Goal: Navigation & Orientation: Find specific page/section

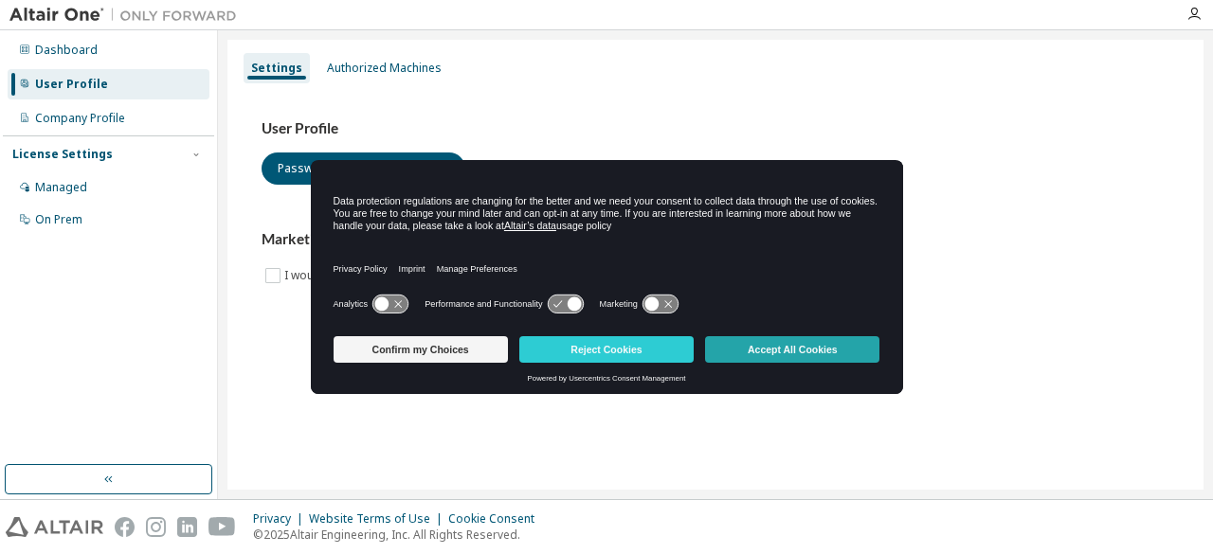
click at [742, 350] on button "Accept All Cookies" at bounding box center [792, 349] width 174 height 27
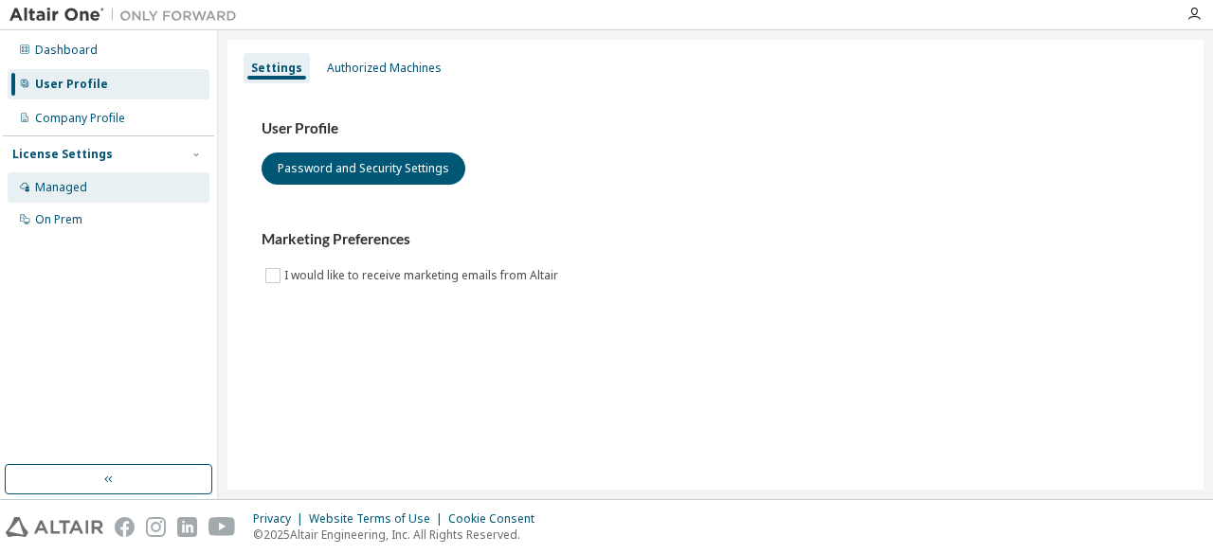
click at [87, 190] on div "Managed" at bounding box center [109, 187] width 202 height 30
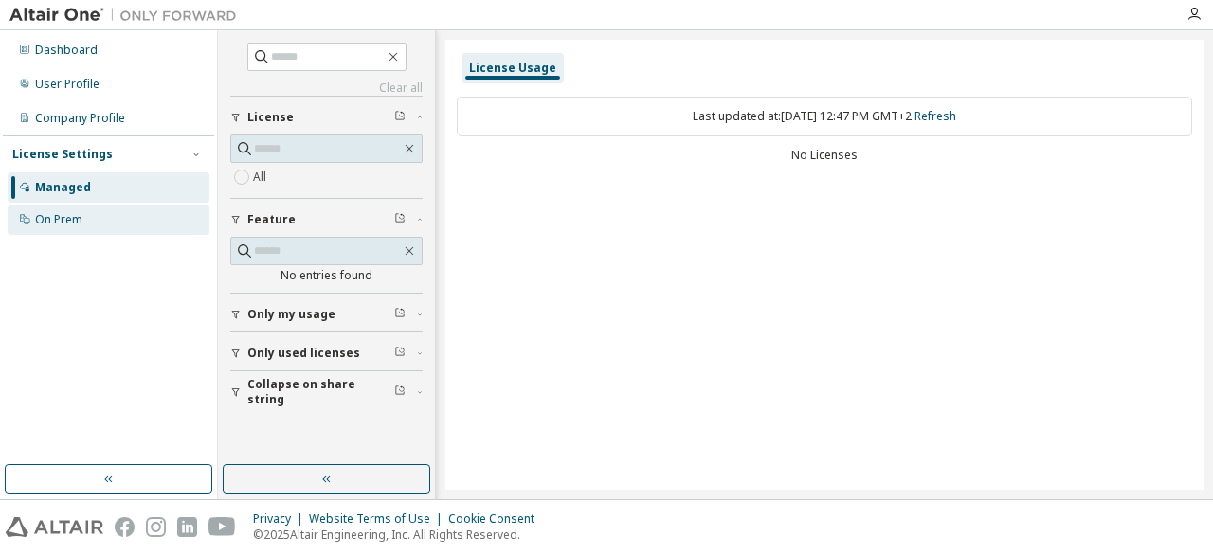
click at [85, 219] on div "On Prem" at bounding box center [109, 220] width 202 height 30
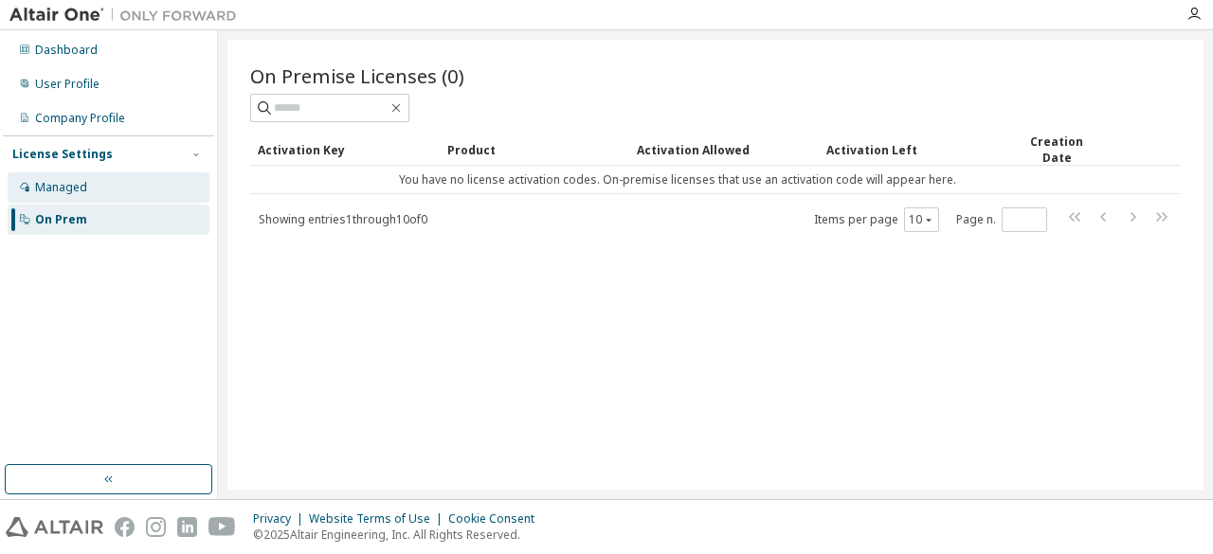
click at [93, 190] on div "Managed" at bounding box center [109, 187] width 202 height 30
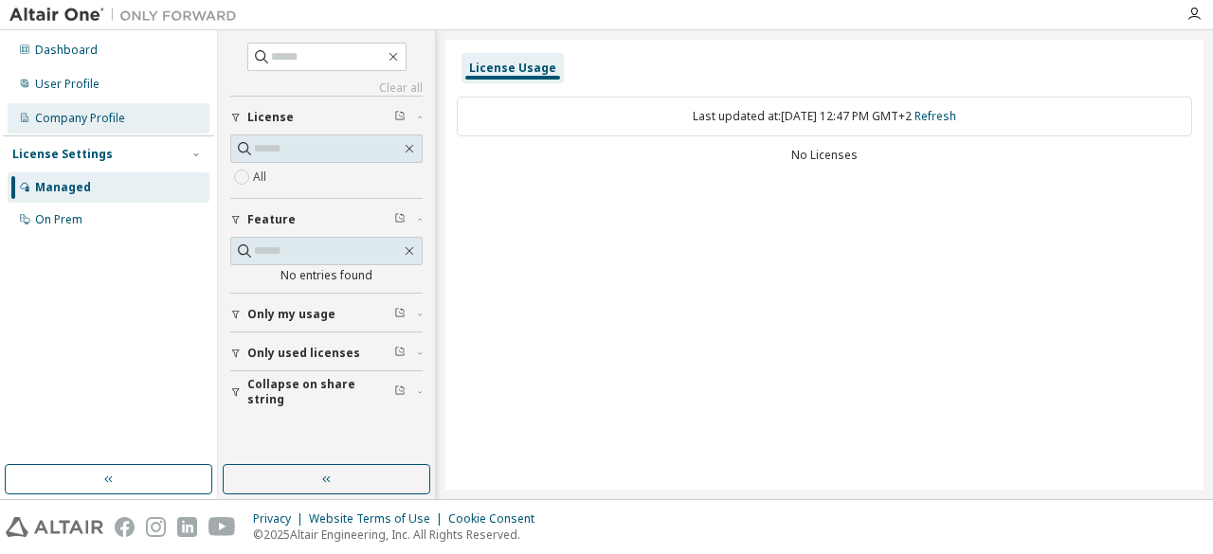
click at [98, 118] on div "Company Profile" at bounding box center [80, 118] width 90 height 15
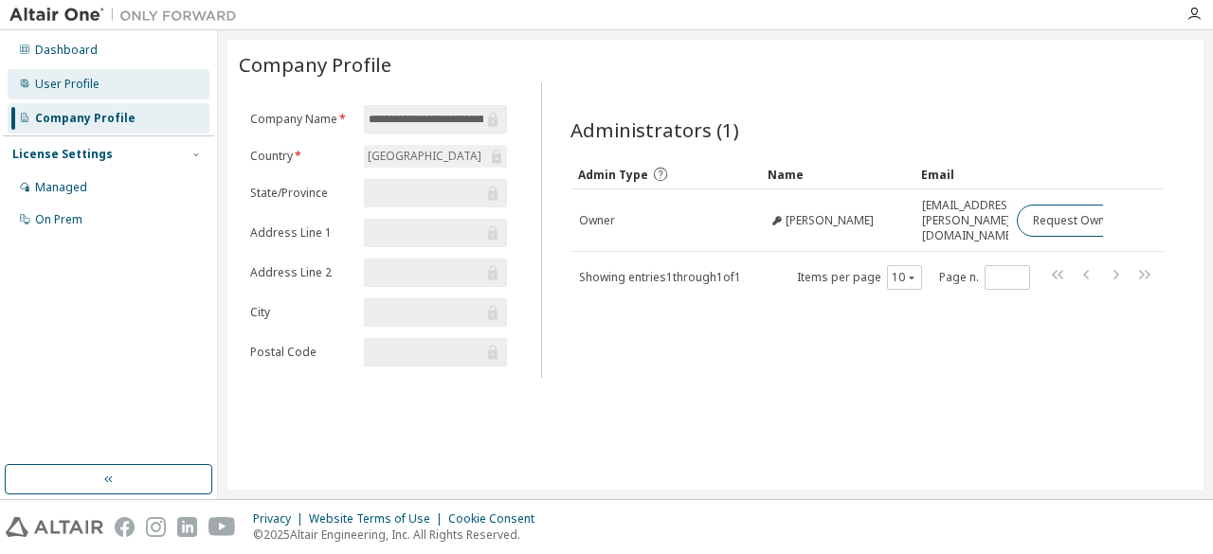
click at [80, 88] on div "User Profile" at bounding box center [67, 84] width 64 height 15
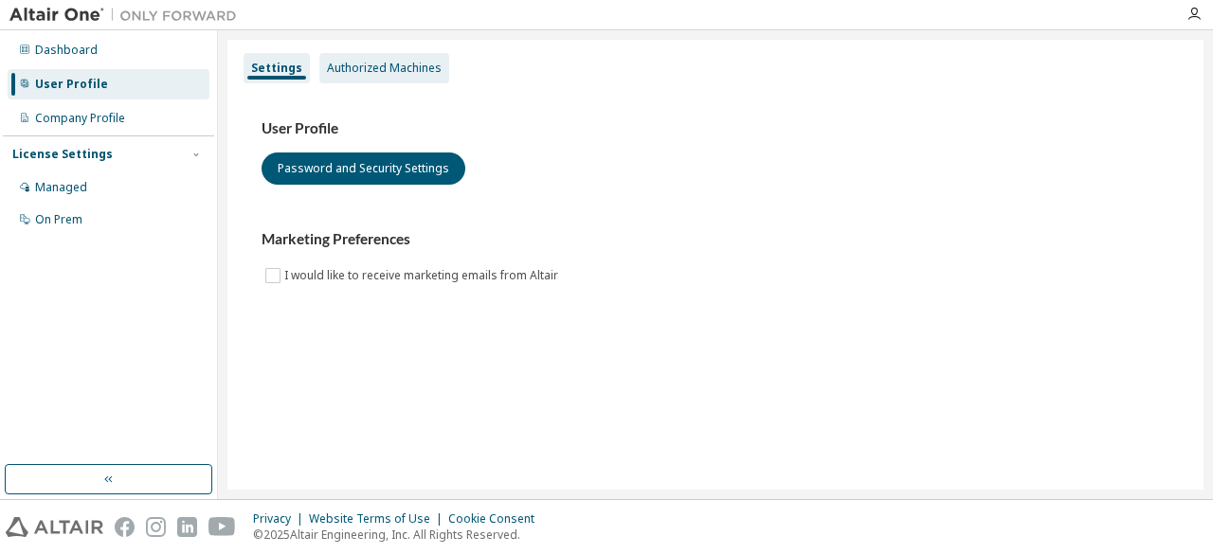
click at [384, 70] on div "Authorized Machines" at bounding box center [384, 68] width 115 height 15
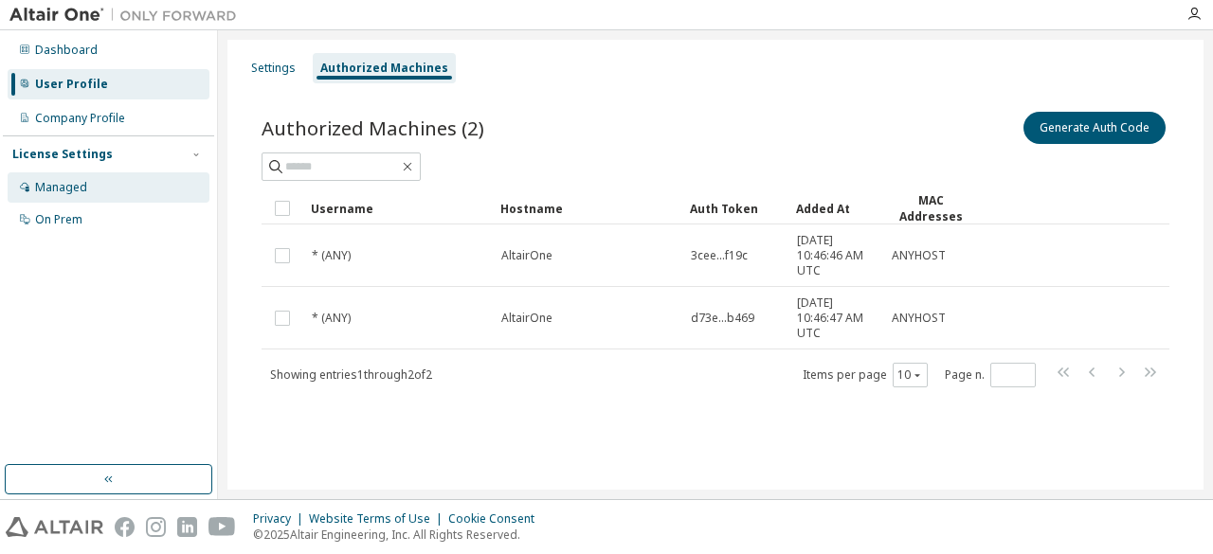
click at [28, 188] on icon at bounding box center [24, 186] width 11 height 11
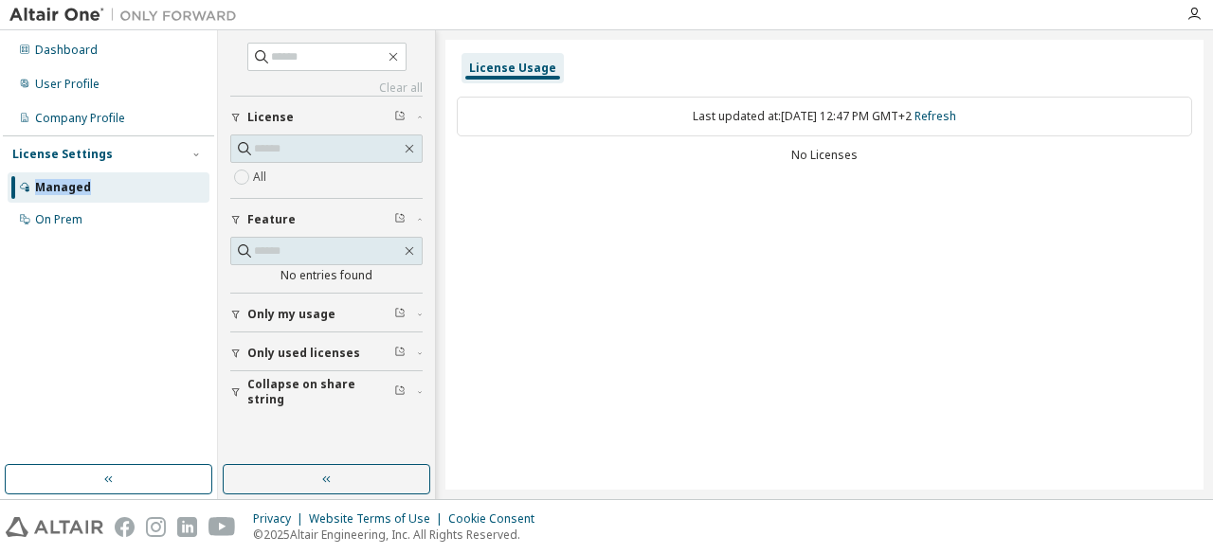
click at [299, 317] on span "Only my usage" at bounding box center [291, 314] width 88 height 15
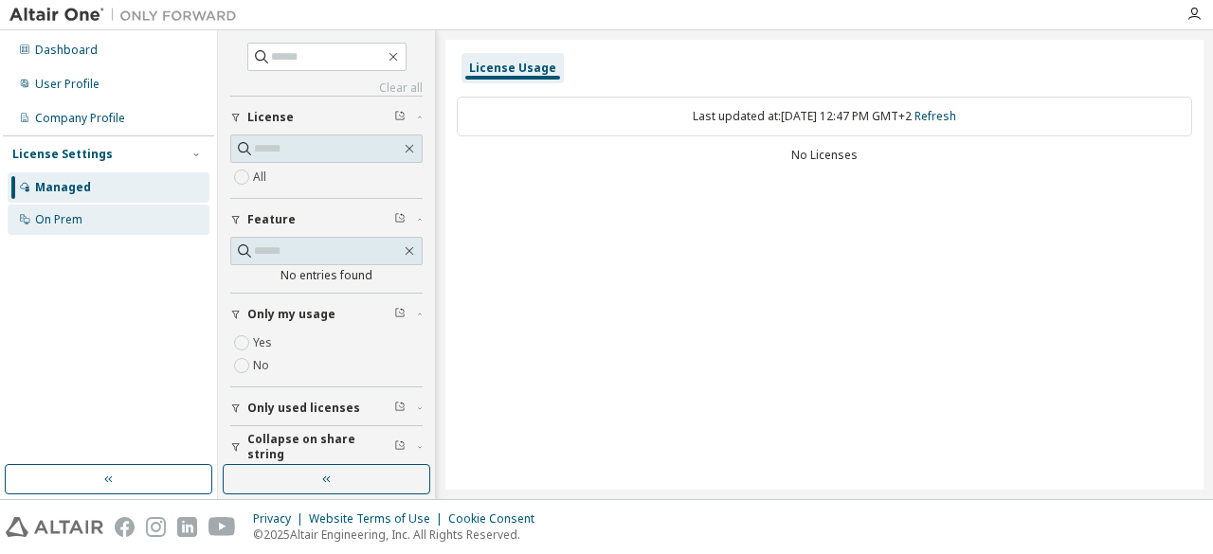
click at [83, 206] on div "On Prem" at bounding box center [109, 220] width 202 height 30
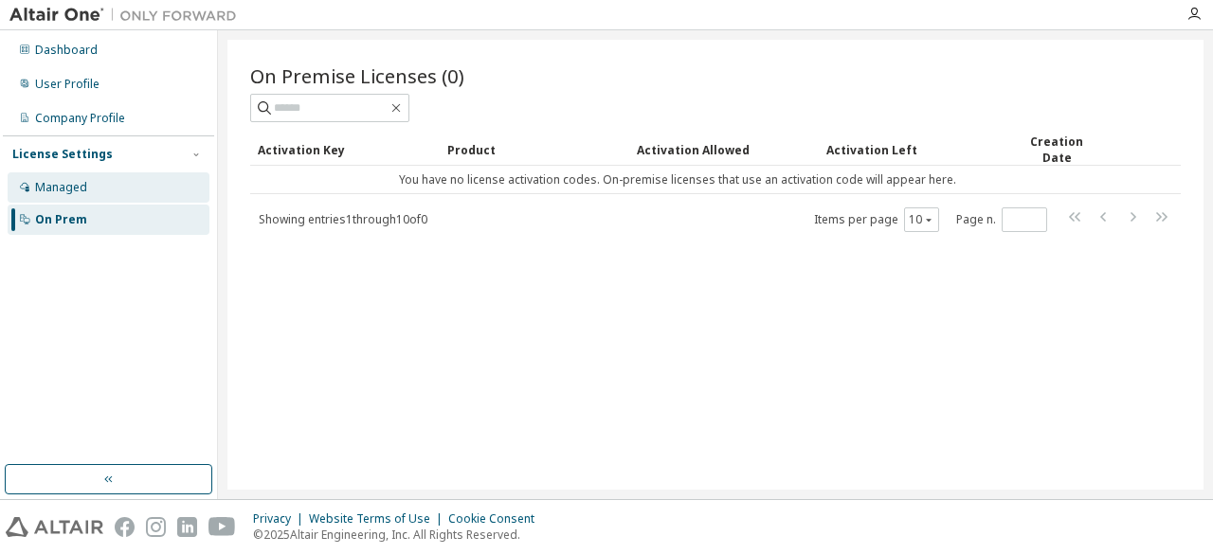
click at [170, 179] on div "Managed" at bounding box center [109, 187] width 202 height 30
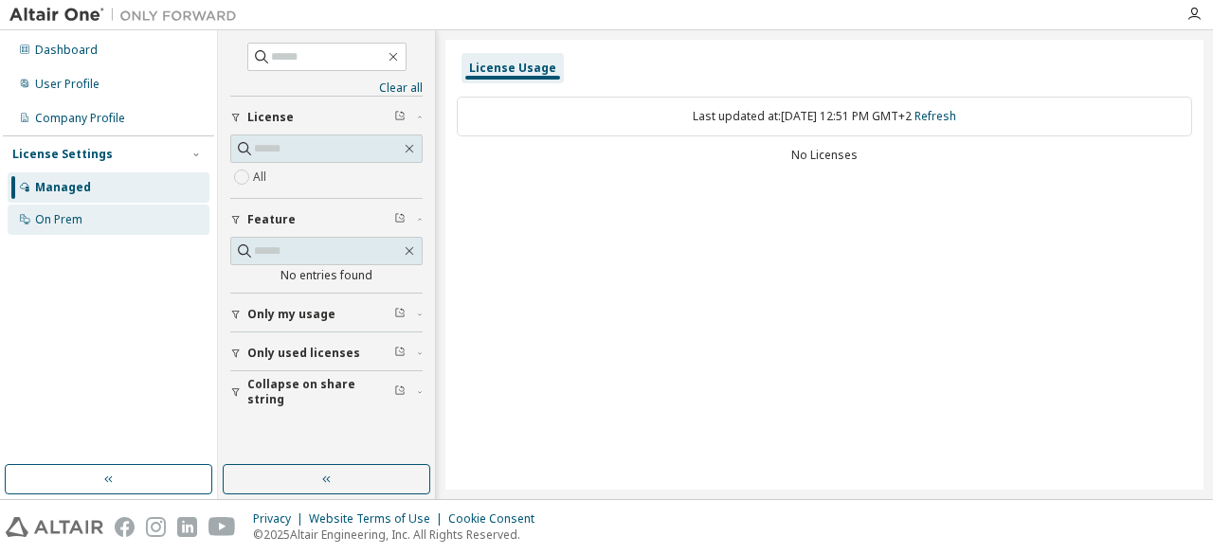
click at [104, 211] on div "On Prem" at bounding box center [109, 220] width 202 height 30
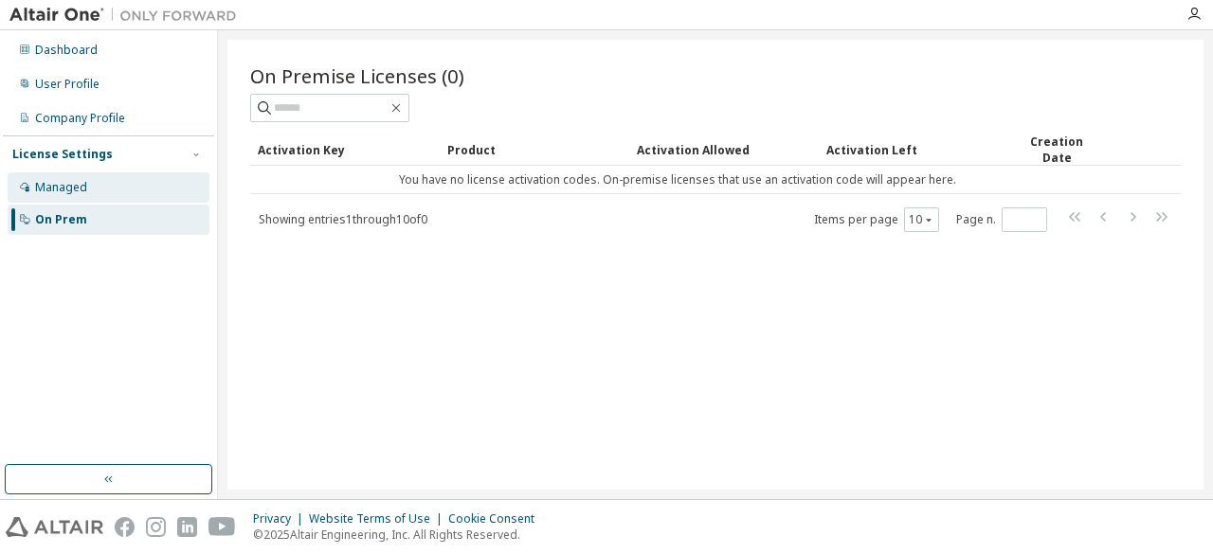
click at [102, 182] on div "Managed" at bounding box center [109, 187] width 202 height 30
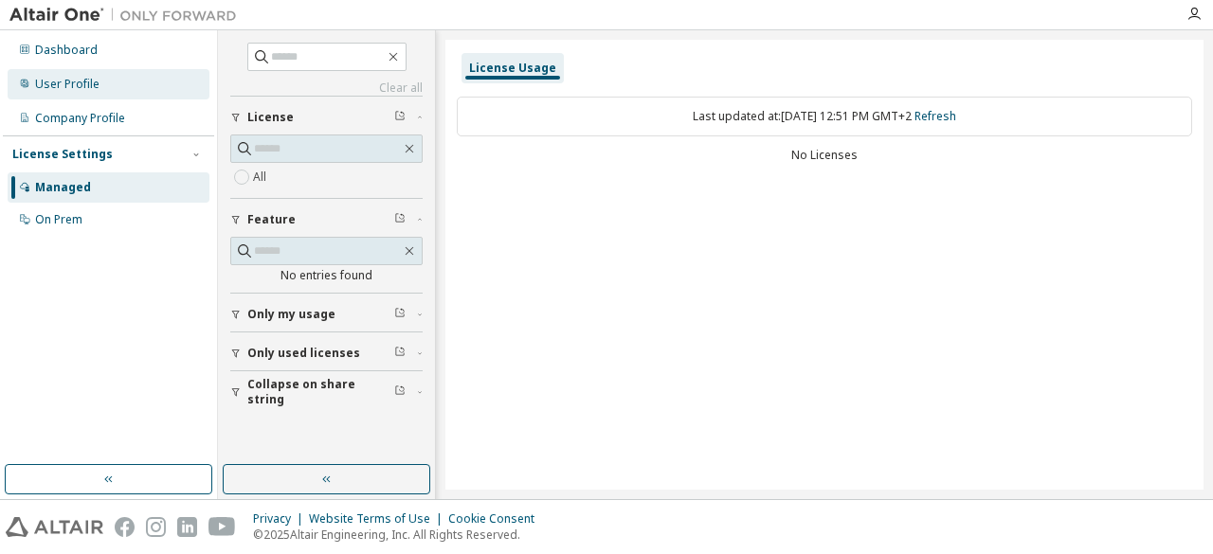
click at [59, 69] on div "User Profile" at bounding box center [109, 84] width 202 height 30
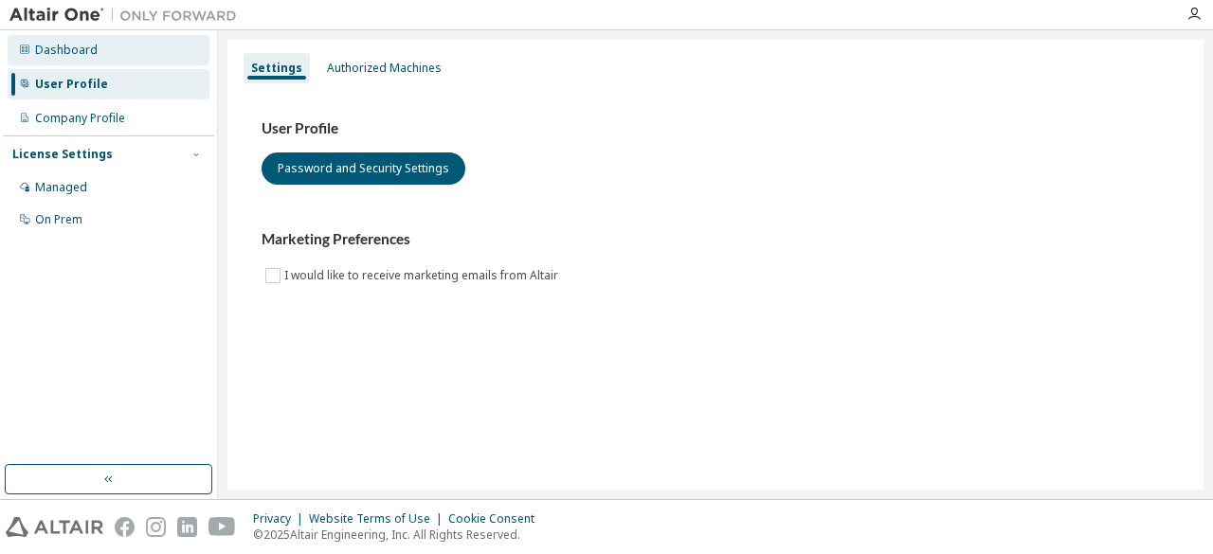
click at [74, 55] on div "Dashboard" at bounding box center [66, 50] width 63 height 15
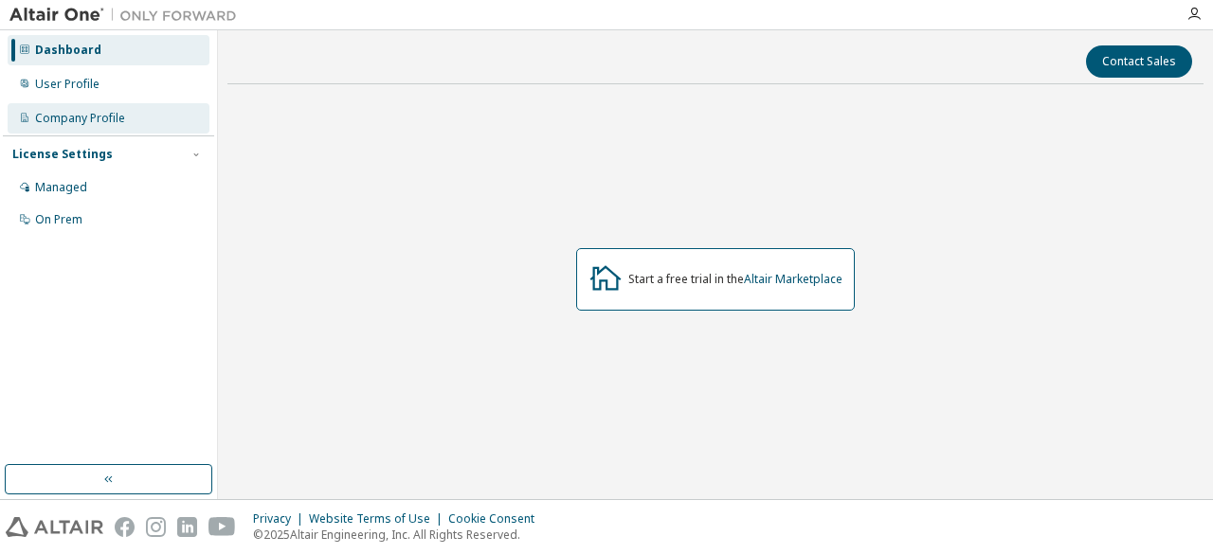
click at [87, 116] on div "Company Profile" at bounding box center [80, 118] width 90 height 15
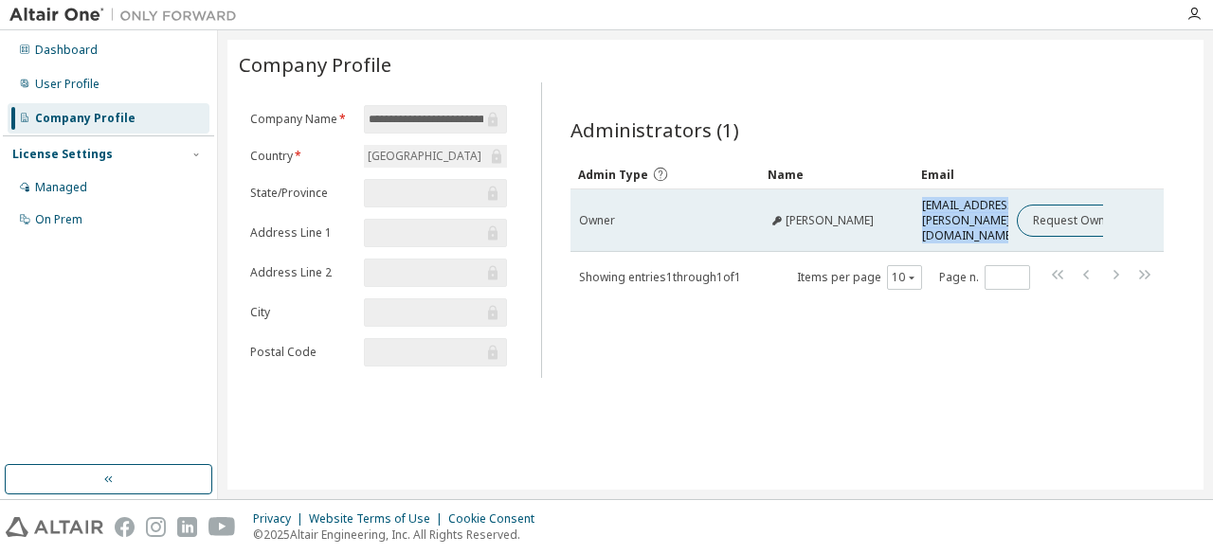
drag, startPoint x: 923, startPoint y: 217, endPoint x: 1010, endPoint y: 219, distance: 87.2
click at [1010, 219] on tr "Owner Enric Vidal Idiarte enric.vidal@urv.cat Request Owner Change" at bounding box center [867, 220] width 594 height 63
copy td "enric.vidal@urv.cat"
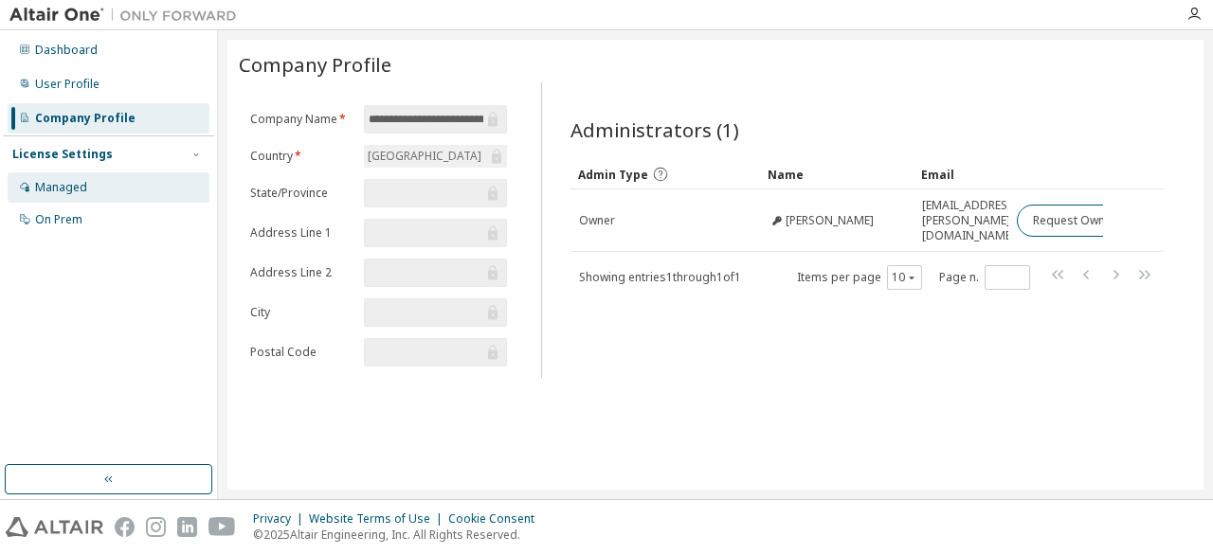
click at [125, 175] on div "Managed" at bounding box center [109, 187] width 202 height 30
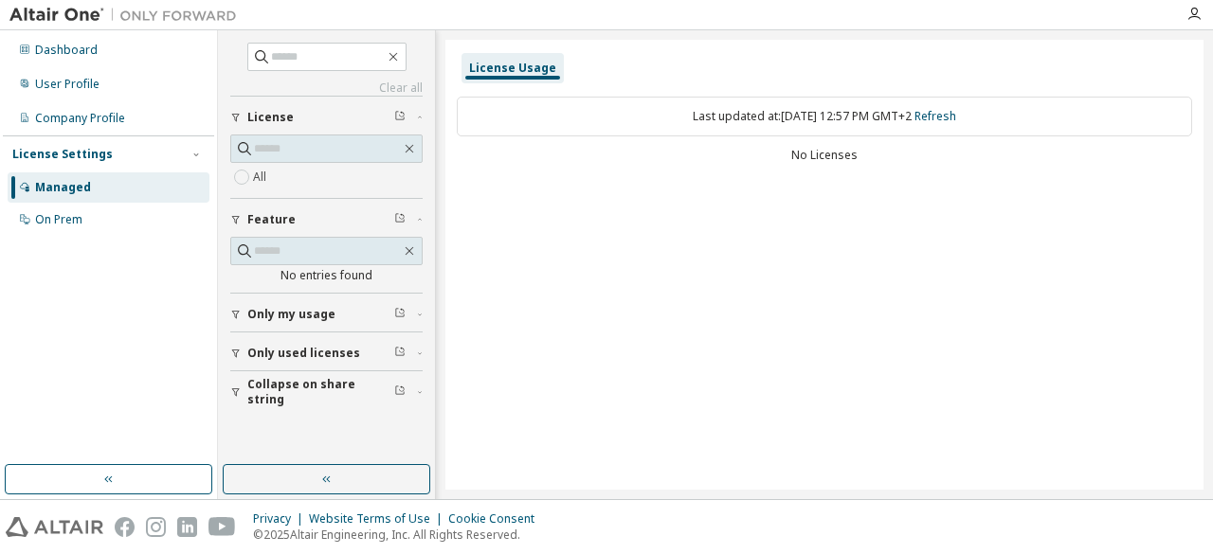
click at [268, 310] on span "Only my usage" at bounding box center [291, 314] width 88 height 15
click at [411, 149] on icon "button" at bounding box center [409, 148] width 15 height 15
click at [99, 114] on div "Company Profile" at bounding box center [80, 118] width 90 height 15
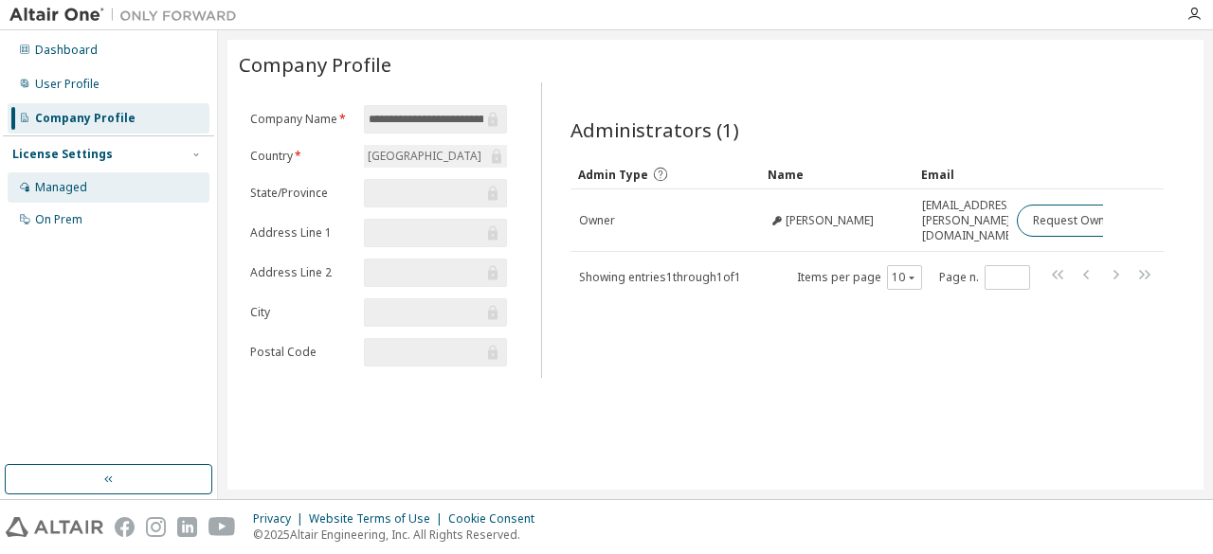
click at [64, 183] on div "Managed" at bounding box center [61, 187] width 52 height 15
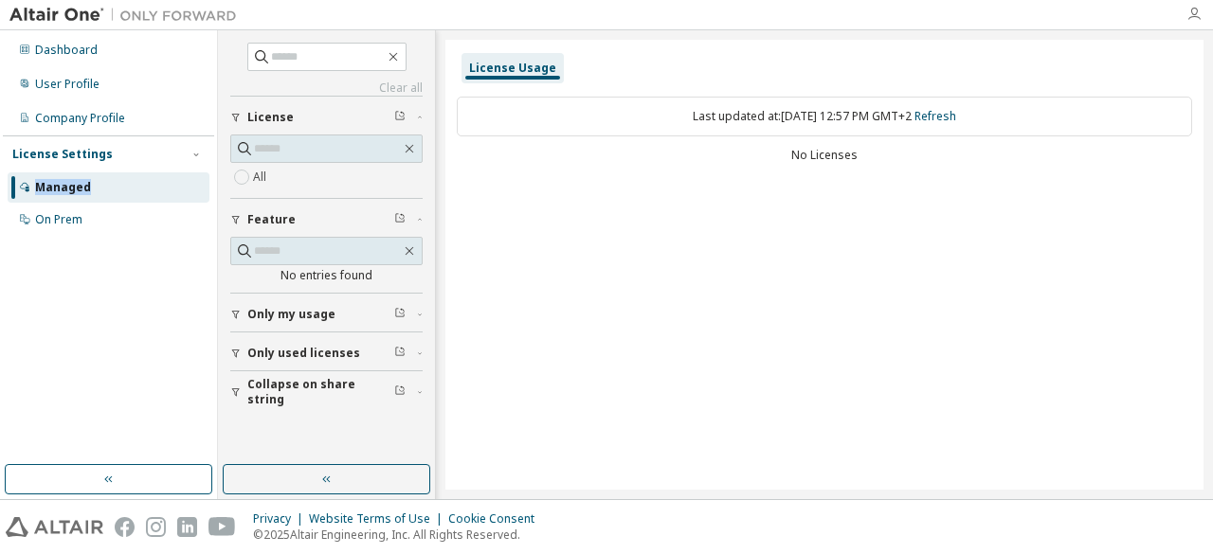
click at [1192, 16] on icon "button" at bounding box center [1193, 14] width 15 height 15
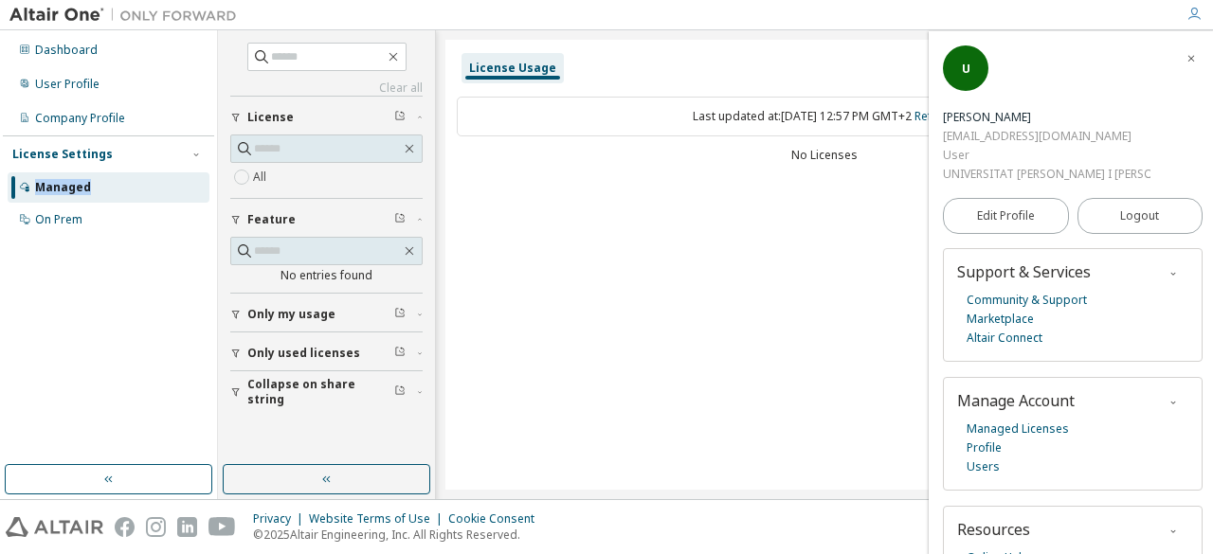
click at [1185, 57] on icon "button" at bounding box center [1190, 58] width 11 height 11
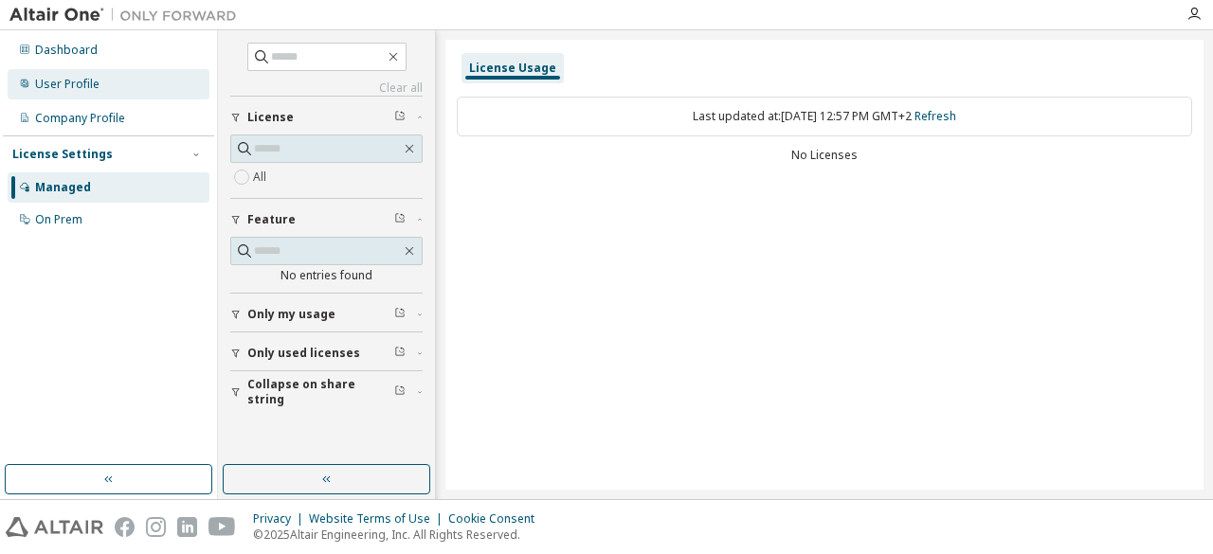
click at [112, 89] on div "User Profile" at bounding box center [109, 84] width 202 height 30
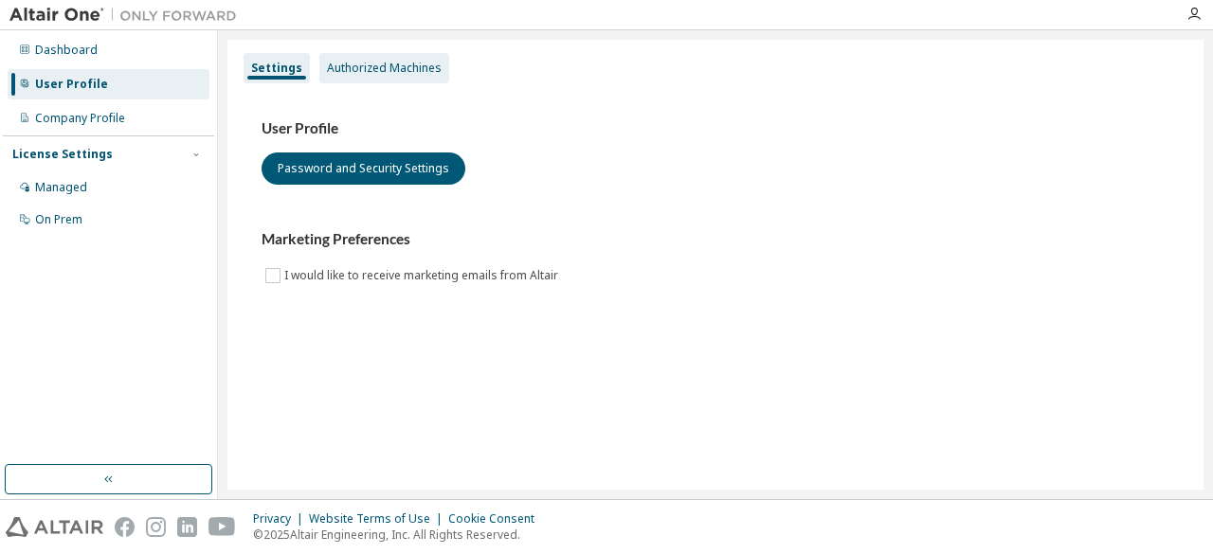
click at [358, 75] on div "Authorized Machines" at bounding box center [384, 68] width 115 height 15
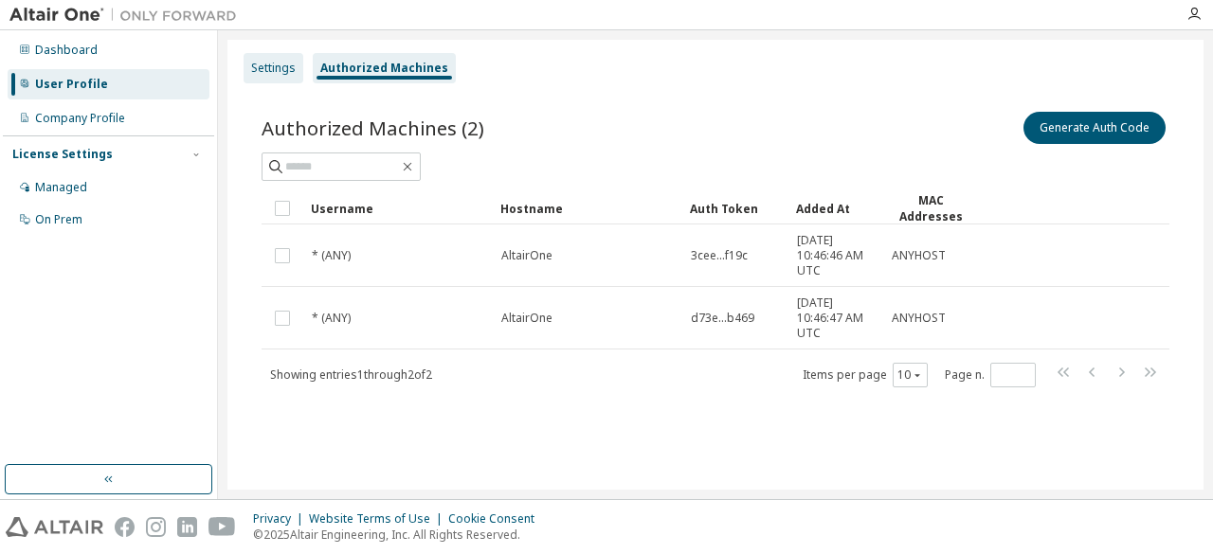
click at [278, 69] on div "Settings" at bounding box center [273, 68] width 45 height 15
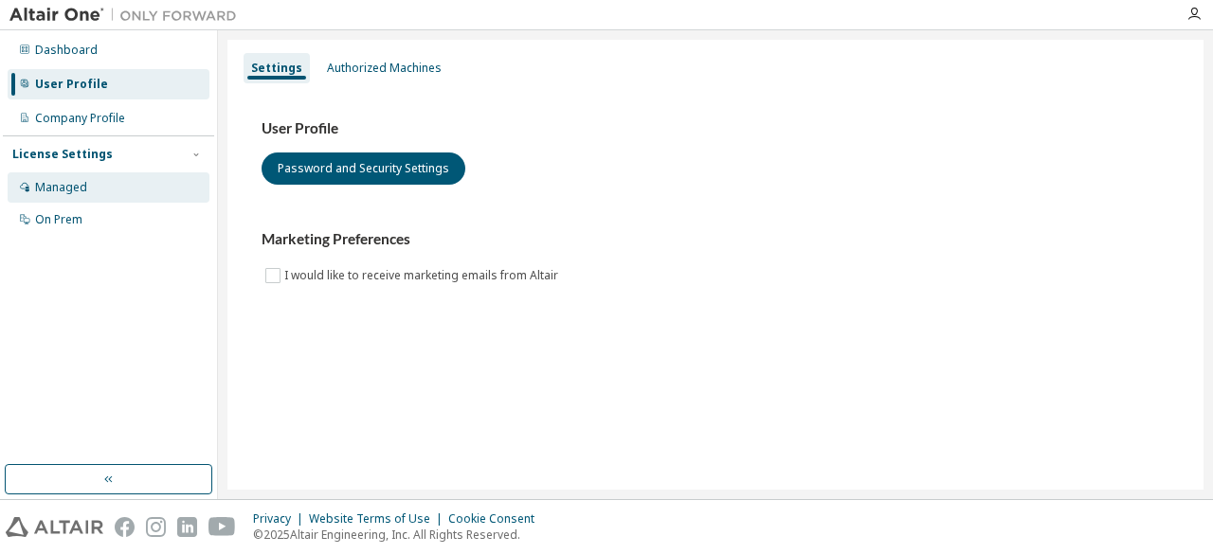
click at [81, 178] on div "Managed" at bounding box center [109, 187] width 202 height 30
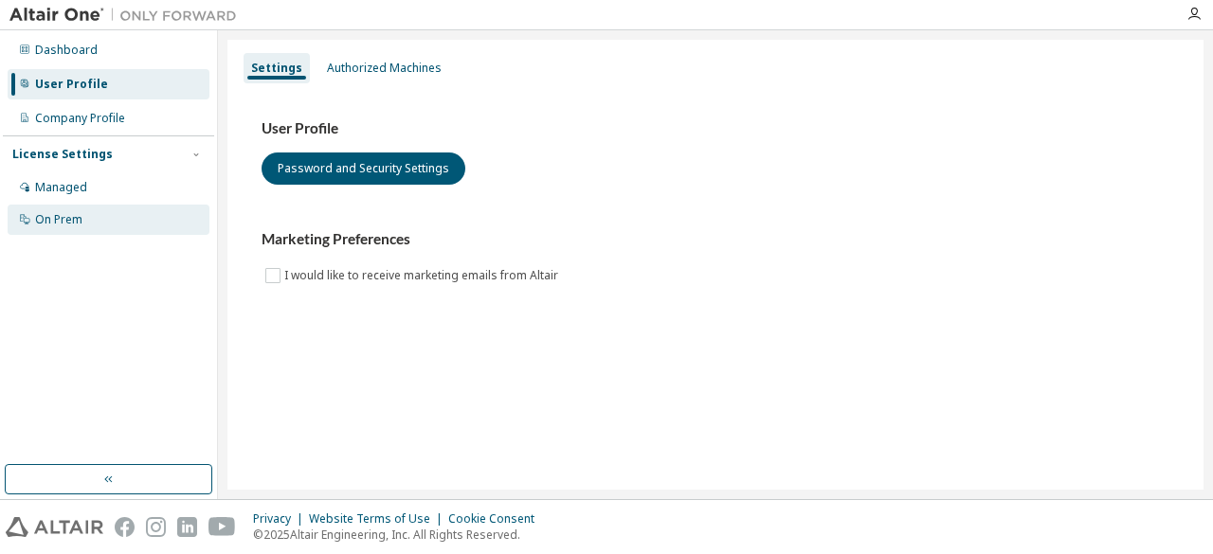
click at [87, 219] on div "On Prem" at bounding box center [109, 220] width 202 height 30
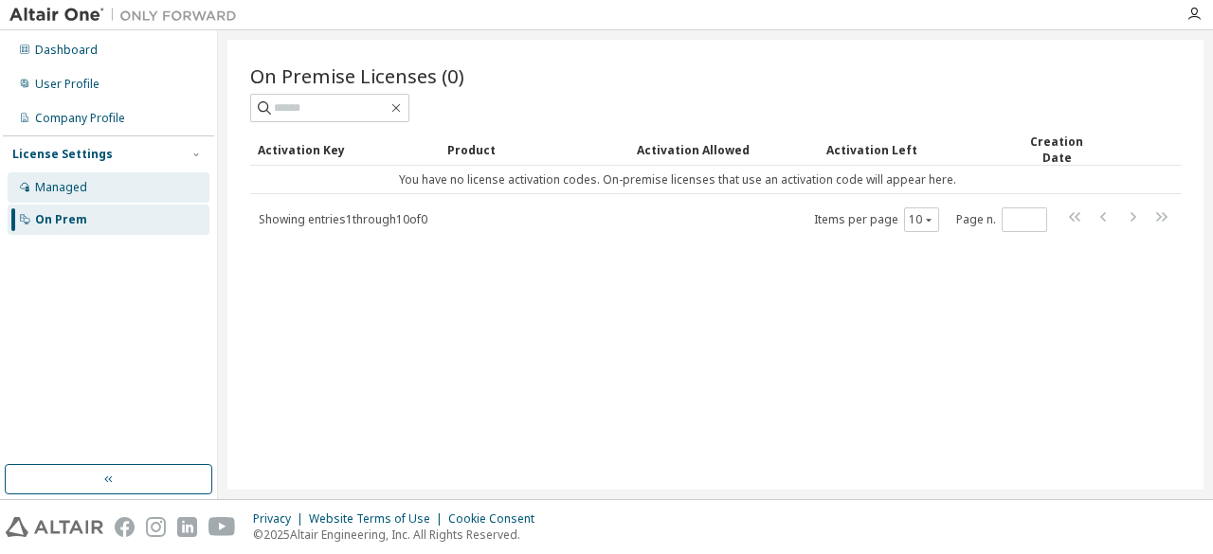
click at [113, 202] on div "Managed" at bounding box center [109, 187] width 202 height 30
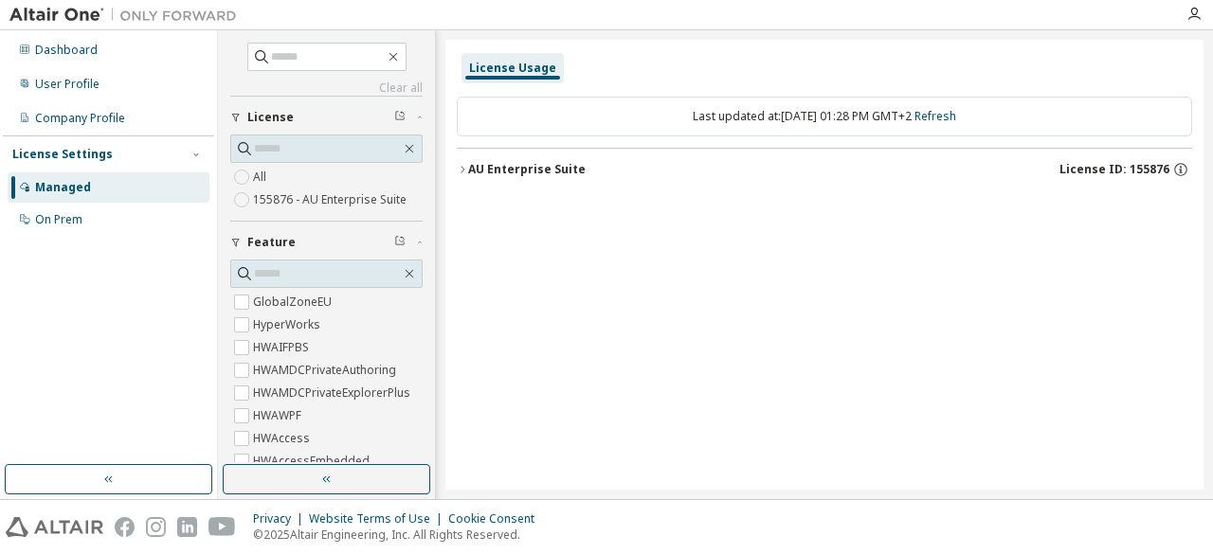
click at [266, 198] on label "155876 - AU Enterprise Suite" at bounding box center [331, 200] width 157 height 23
click at [463, 164] on icon "button" at bounding box center [462, 169] width 11 height 11
click at [462, 170] on icon "button" at bounding box center [462, 169] width 4 height 7
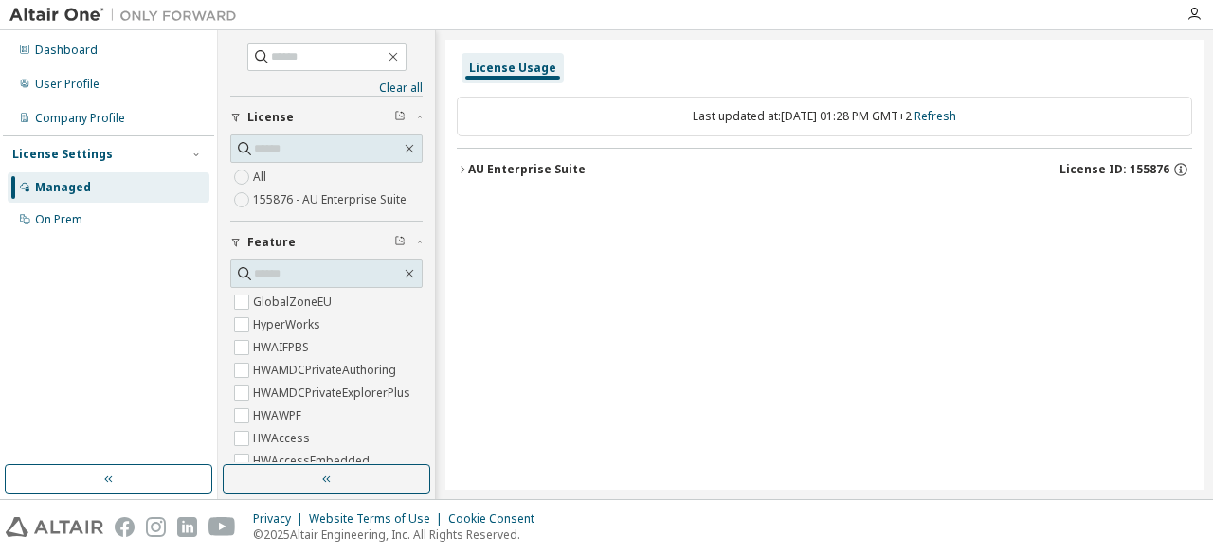
click at [462, 170] on icon "button" at bounding box center [462, 169] width 4 height 7
click at [112, 225] on div "On Prem" at bounding box center [109, 220] width 202 height 30
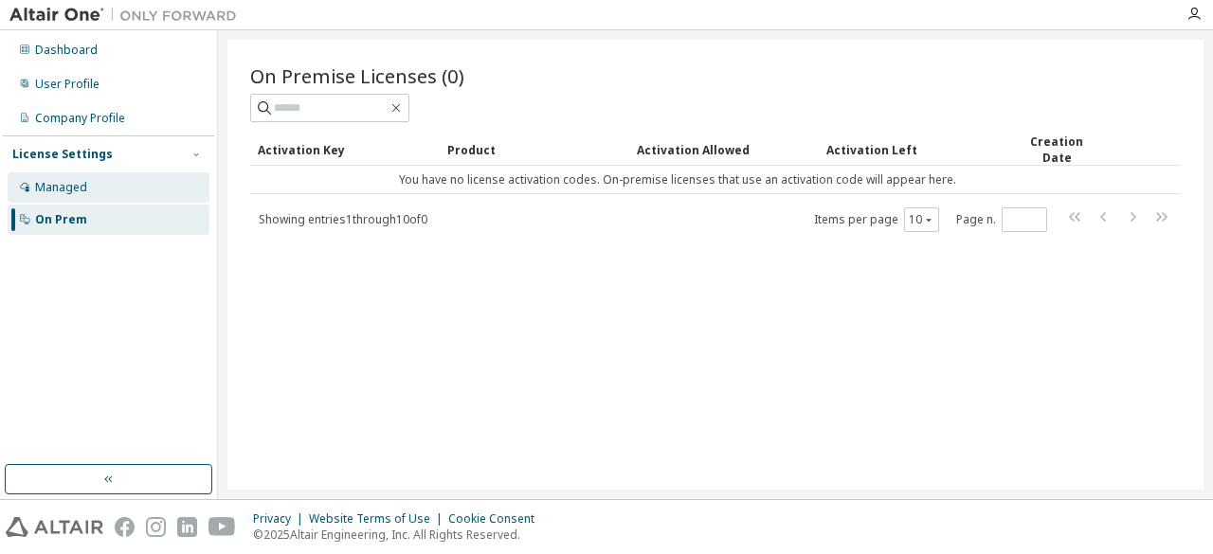
click at [83, 183] on div "Managed" at bounding box center [61, 187] width 52 height 15
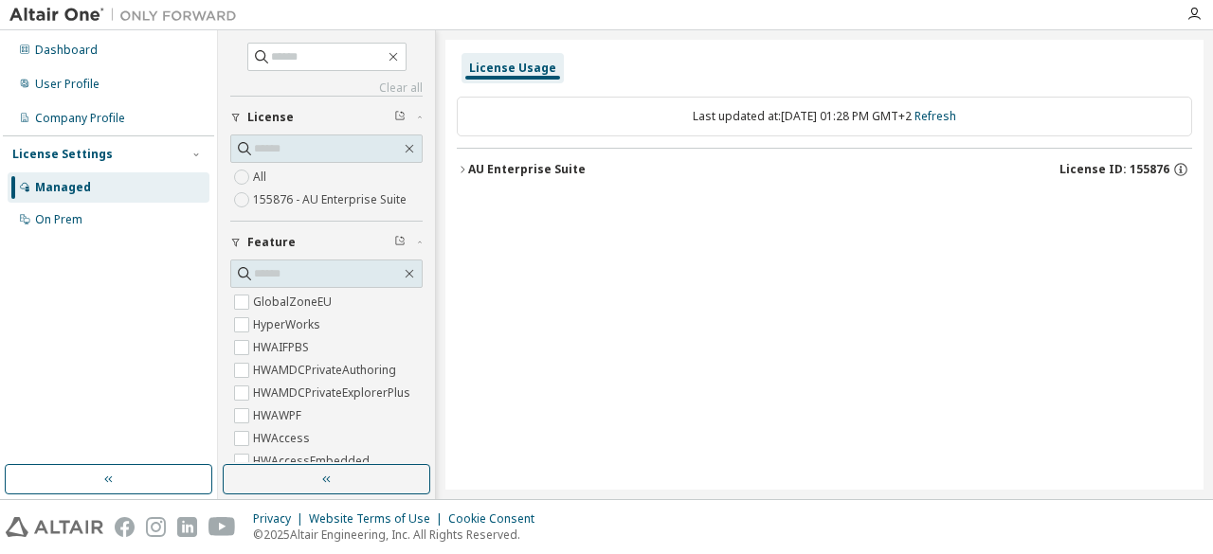
click at [298, 194] on label "155876 - AU Enterprise Suite" at bounding box center [331, 200] width 157 height 23
click at [460, 164] on icon "button" at bounding box center [462, 169] width 11 height 11
click at [514, 171] on div "AU Enterprise Suite" at bounding box center [526, 169] width 117 height 15
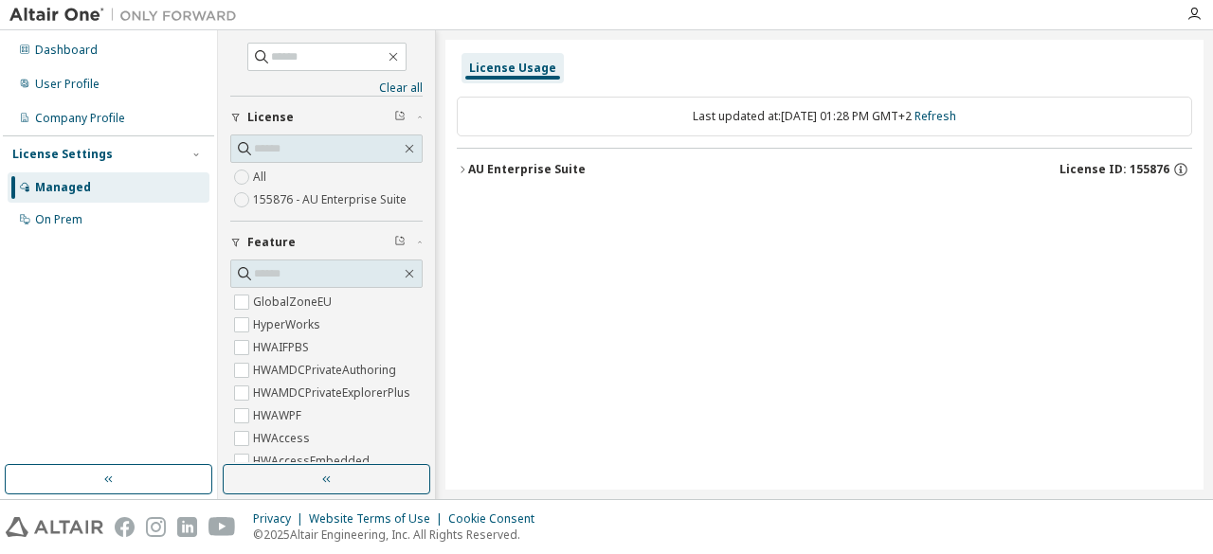
click at [514, 171] on div "AU Enterprise Suite" at bounding box center [526, 169] width 117 height 15
click at [460, 168] on icon "button" at bounding box center [462, 169] width 11 height 11
click at [462, 168] on icon "button" at bounding box center [462, 169] width 11 height 11
